Goal: Task Accomplishment & Management: Use online tool/utility

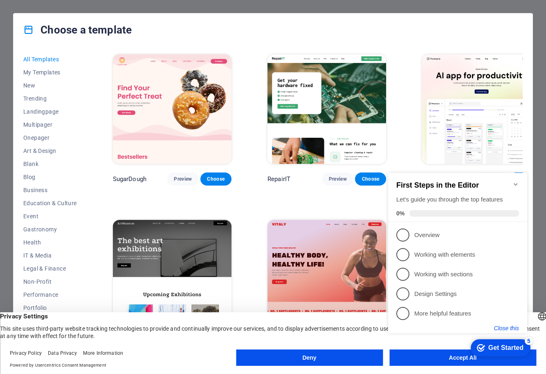
click at [500, 328] on button "Close this" at bounding box center [506, 328] width 25 height 7
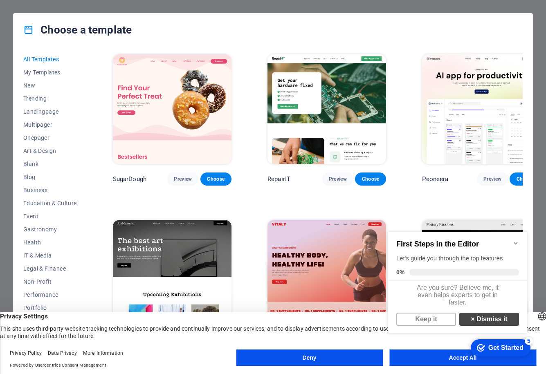
click at [490, 324] on link "× Dismiss it" at bounding box center [489, 319] width 60 height 13
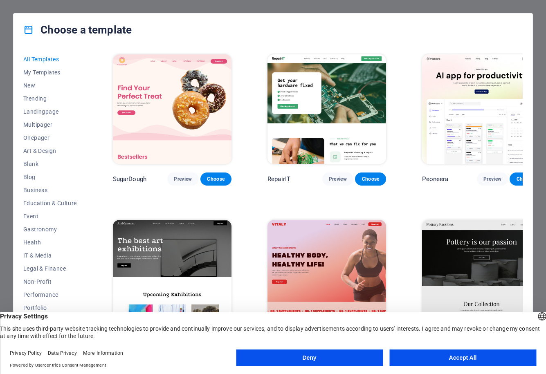
click at [435, 356] on button "Accept All" at bounding box center [462, 357] width 147 height 16
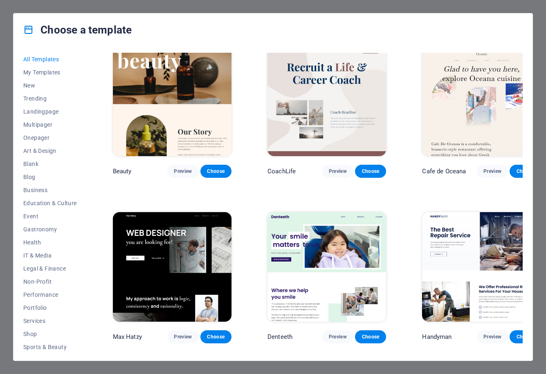
scroll to position [2330, 0]
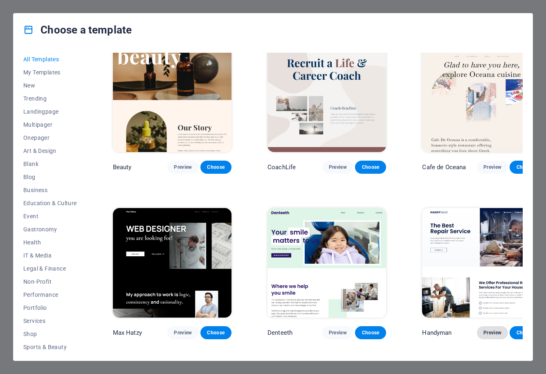
click at [483, 329] on span "Preview" at bounding box center [492, 332] width 18 height 7
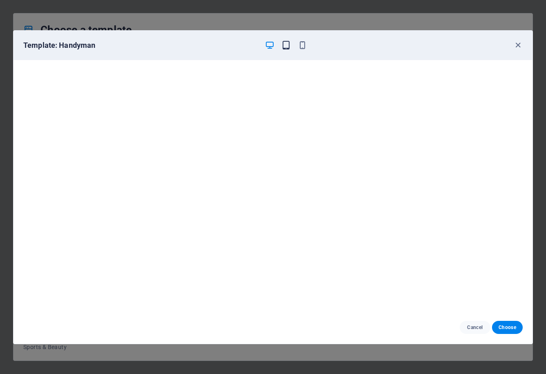
click at [286, 47] on icon "button" at bounding box center [285, 44] width 9 height 9
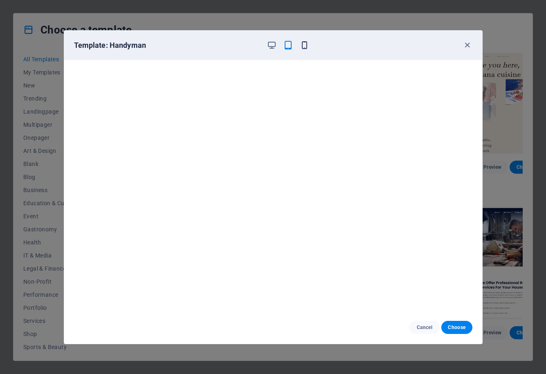
click at [306, 47] on icon "button" at bounding box center [304, 44] width 9 height 9
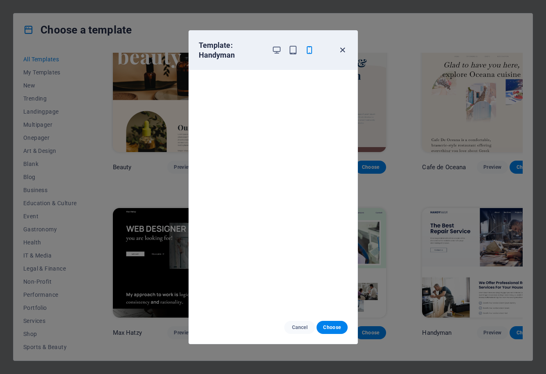
click at [347, 49] on span "button" at bounding box center [343, 49] width 10 height 9
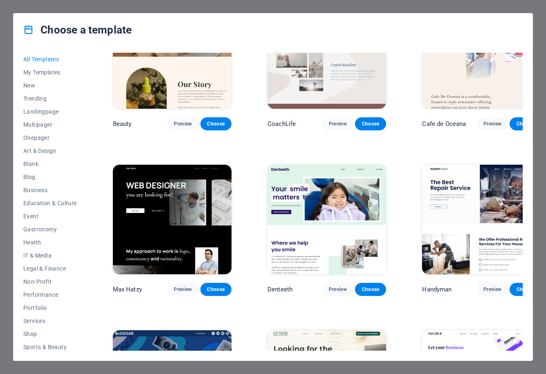
scroll to position [2411, 0]
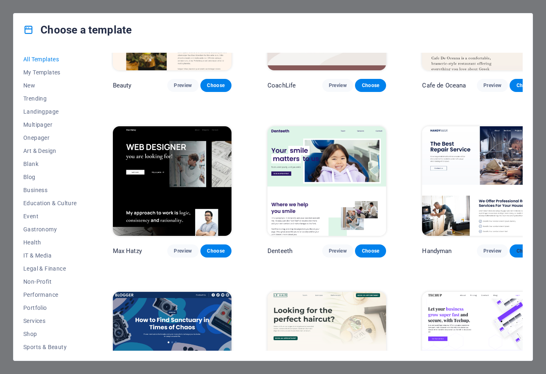
click at [516, 248] on span "Choose" at bounding box center [525, 251] width 18 height 7
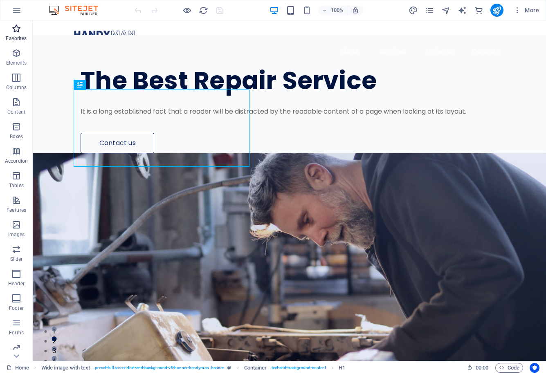
click at [17, 31] on icon "button" at bounding box center [16, 29] width 10 height 10
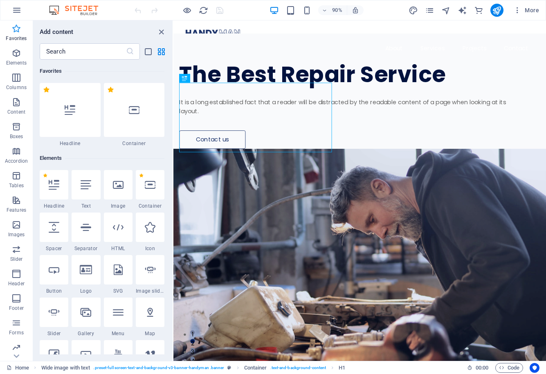
click at [17, 31] on icon "button" at bounding box center [16, 29] width 10 height 10
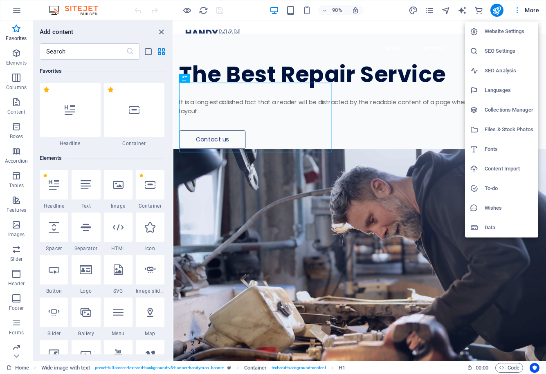
click at [530, 9] on div at bounding box center [273, 187] width 546 height 374
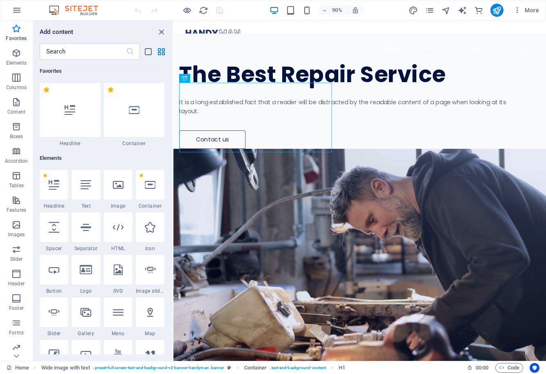
click at [14, 10] on icon "button" at bounding box center [17, 10] width 10 height 10
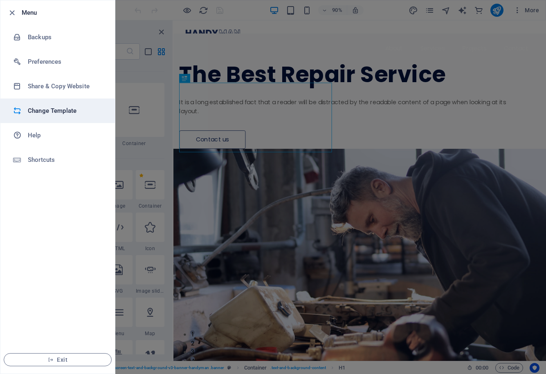
click at [54, 120] on li "Change Template" at bounding box center [57, 110] width 114 height 25
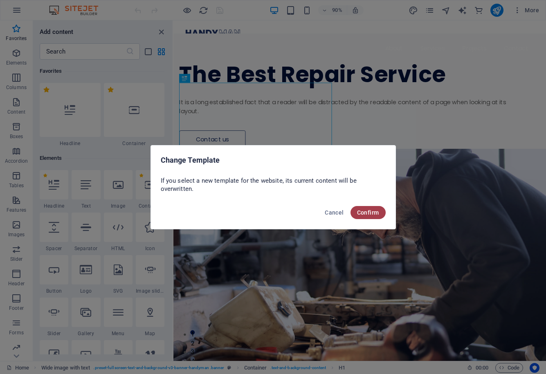
click at [371, 215] on span "Confirm" at bounding box center [368, 212] width 22 height 7
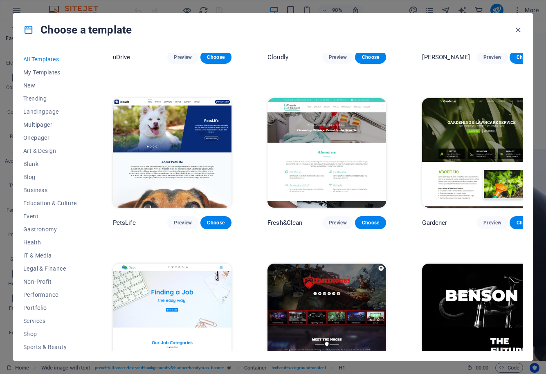
scroll to position [6089, 0]
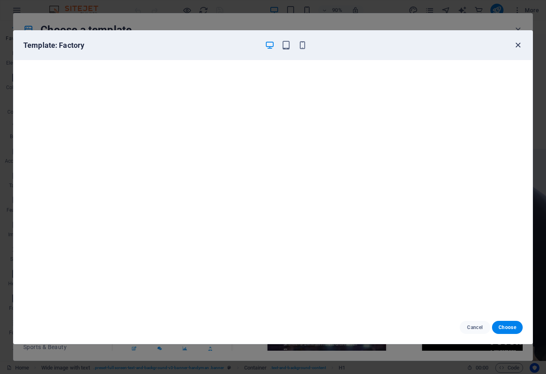
click at [516, 46] on icon "button" at bounding box center [517, 44] width 9 height 9
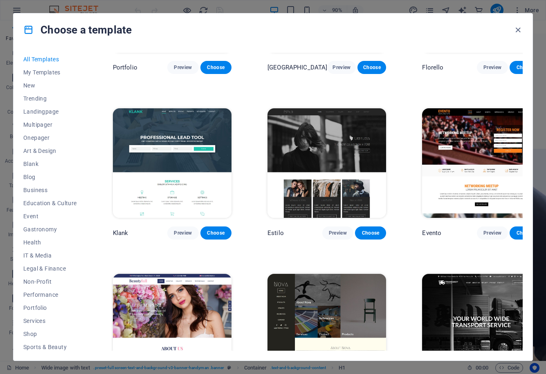
scroll to position [6743, 0]
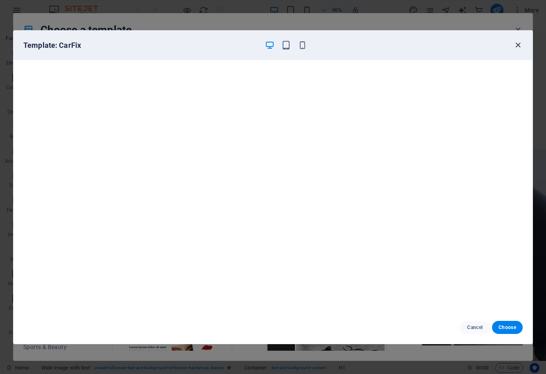
click at [518, 45] on icon "button" at bounding box center [517, 44] width 9 height 9
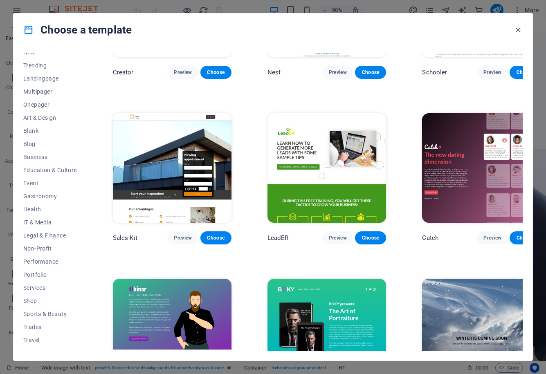
scroll to position [42, 0]
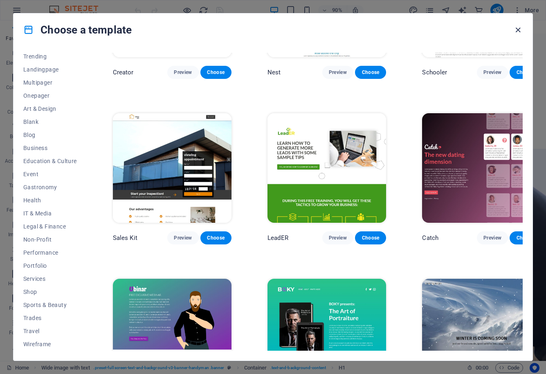
drag, startPoint x: 517, startPoint y: 28, endPoint x: 294, endPoint y: 77, distance: 228.0
click at [517, 28] on icon "button" at bounding box center [517, 29] width 9 height 9
